Goal: Information Seeking & Learning: Learn about a topic

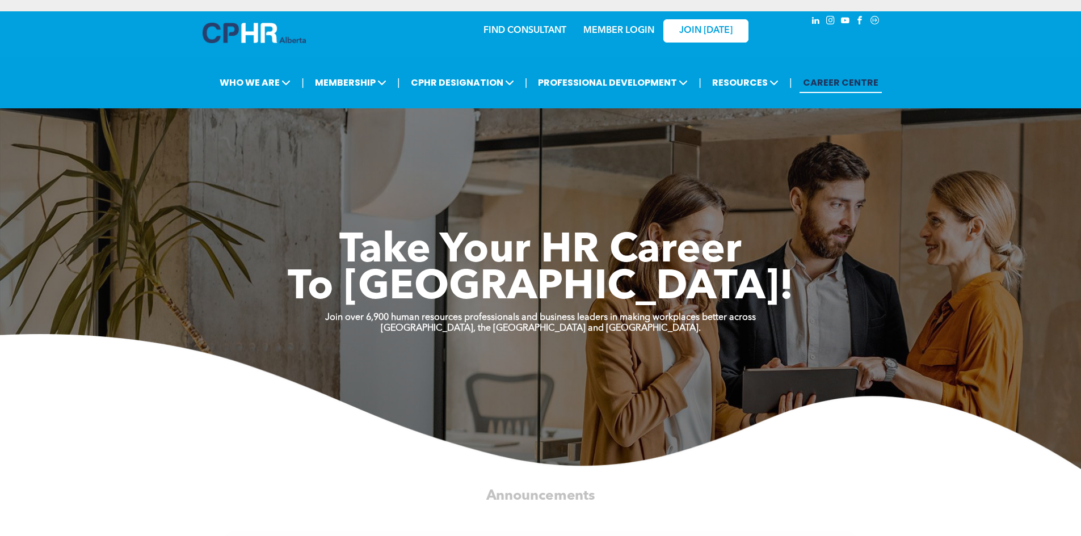
click at [640, 31] on link "MEMBER LOGIN" at bounding box center [618, 30] width 71 height 9
click at [608, 27] on link "MEMBER LOGIN" at bounding box center [618, 30] width 71 height 9
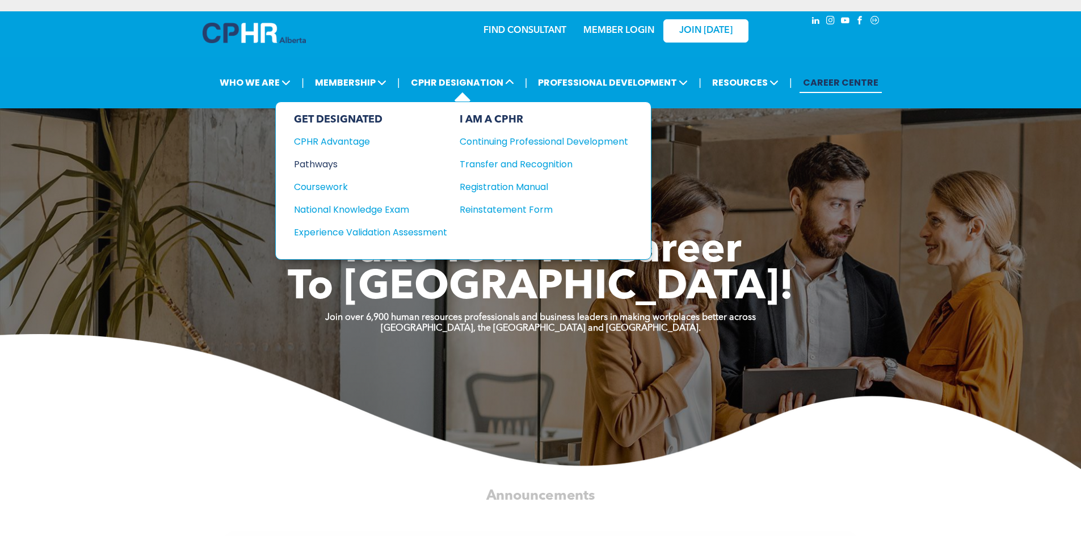
click at [332, 167] on div "Pathways" at bounding box center [363, 164] width 138 height 14
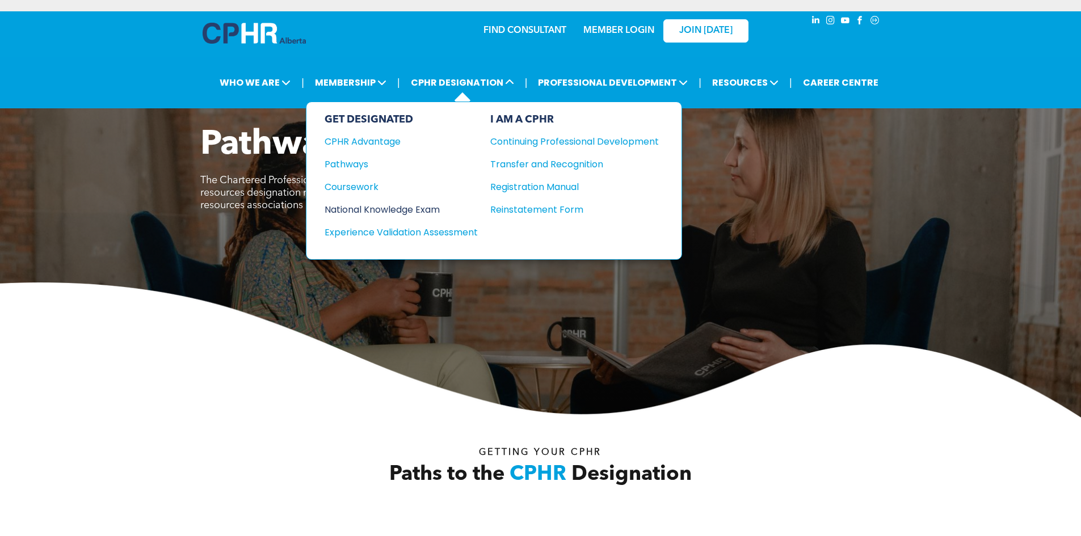
click at [393, 207] on div "National Knowledge Exam" at bounding box center [394, 210] width 138 height 14
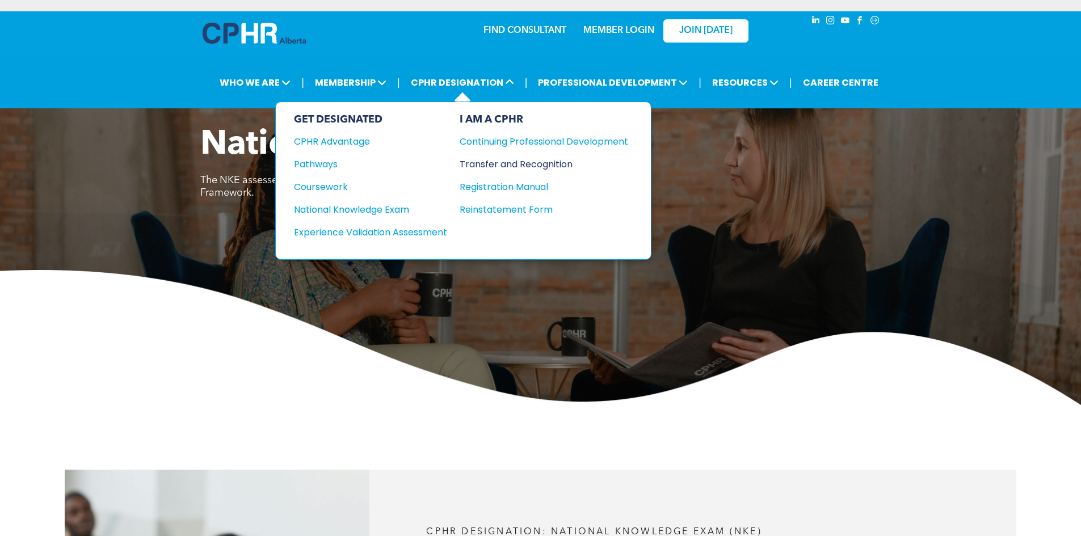
click at [490, 165] on div "Transfer and Recognition" at bounding box center [536, 164] width 152 height 14
